Goal: Task Accomplishment & Management: Complete application form

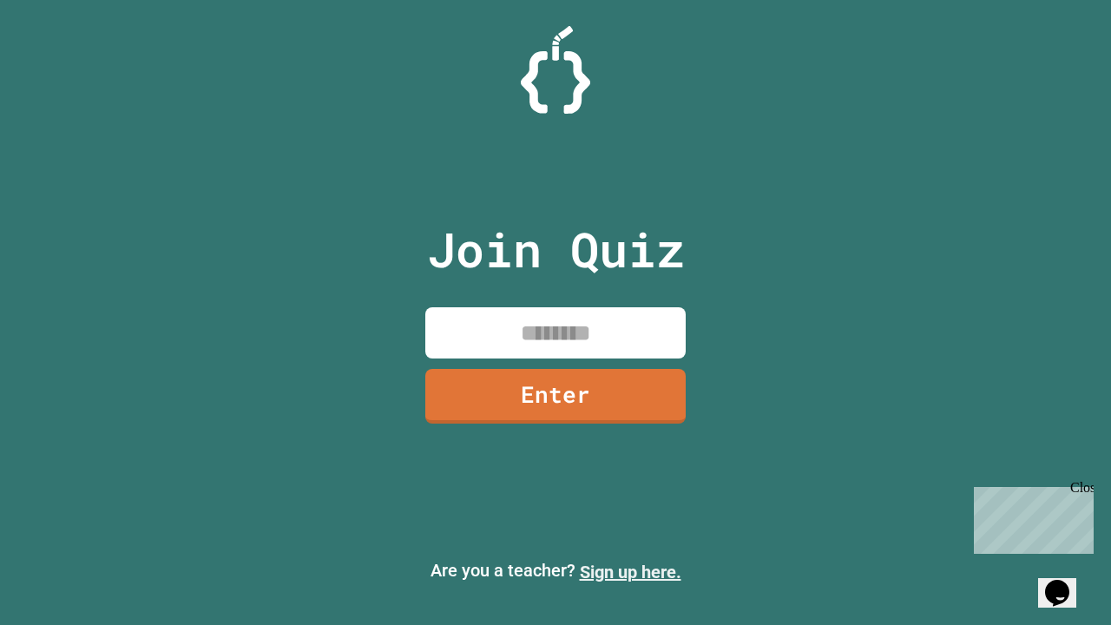
click at [630, 572] on link "Sign up here." at bounding box center [631, 572] width 102 height 21
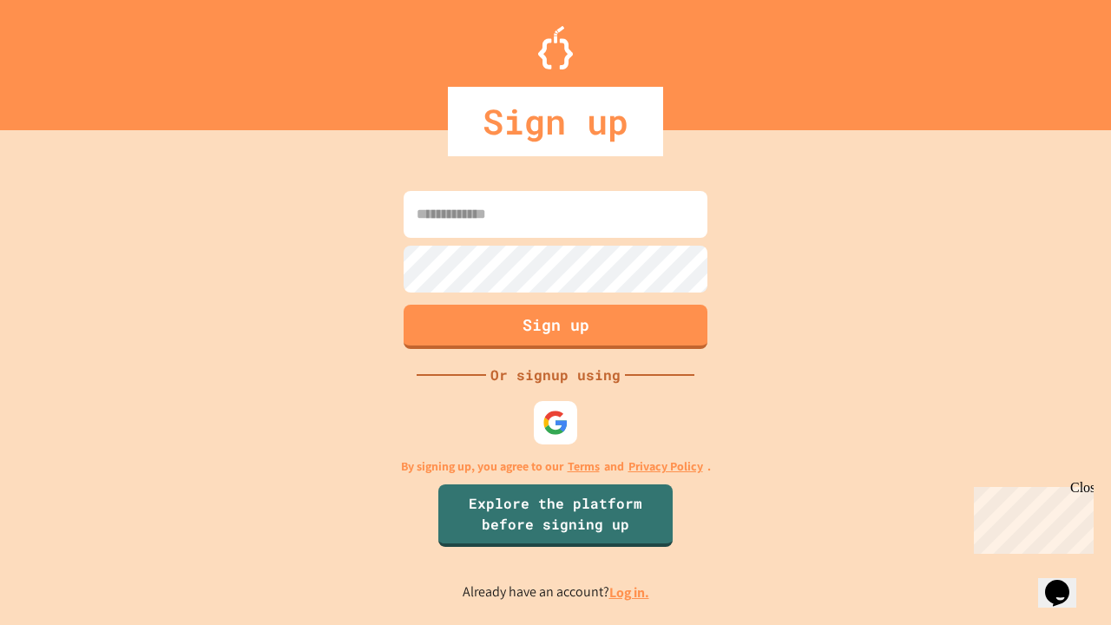
click at [630, 592] on link "Log in." at bounding box center [629, 592] width 40 height 18
